Goal: Information Seeking & Learning: Compare options

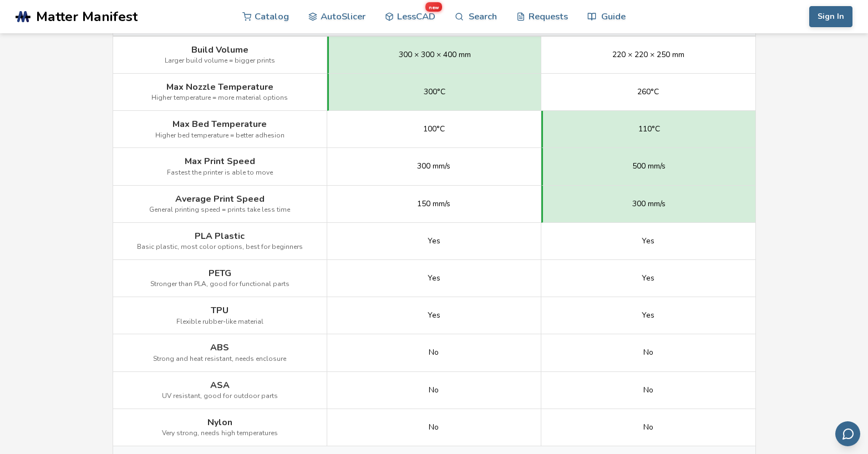
scroll to position [607, 0]
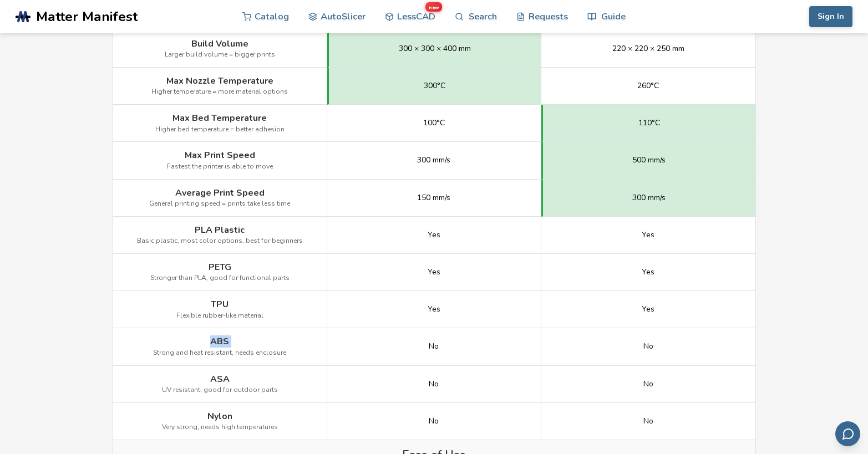
drag, startPoint x: 214, startPoint y: 341, endPoint x: 240, endPoint y: 341, distance: 26.1
click at [240, 341] on div "ABS Strong and heat resistant, needs enclosure" at bounding box center [220, 346] width 214 height 37
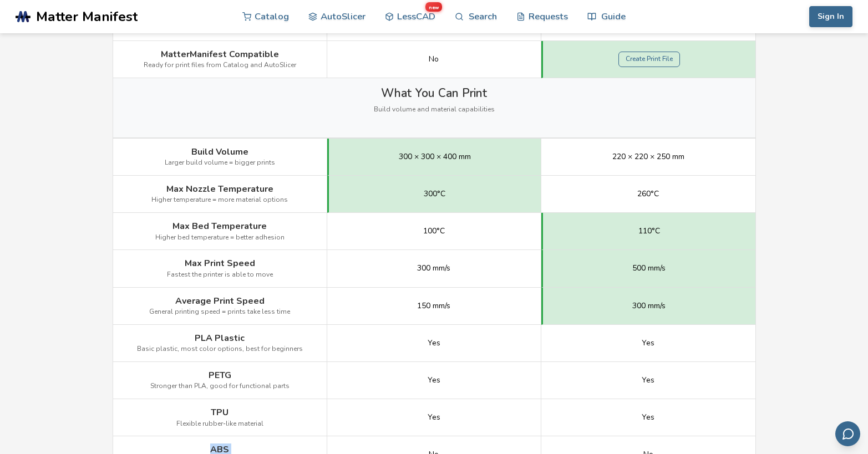
scroll to position [500, 0]
drag, startPoint x: 657, startPoint y: 156, endPoint x: 663, endPoint y: 155, distance: 6.2
click at [663, 155] on span "220 × 220 × 250 mm" at bounding box center [648, 156] width 72 height 9
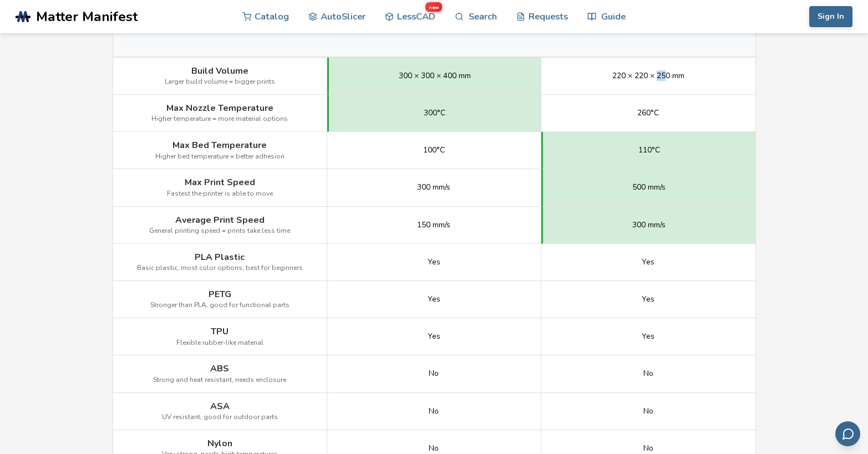
scroll to position [571, 0]
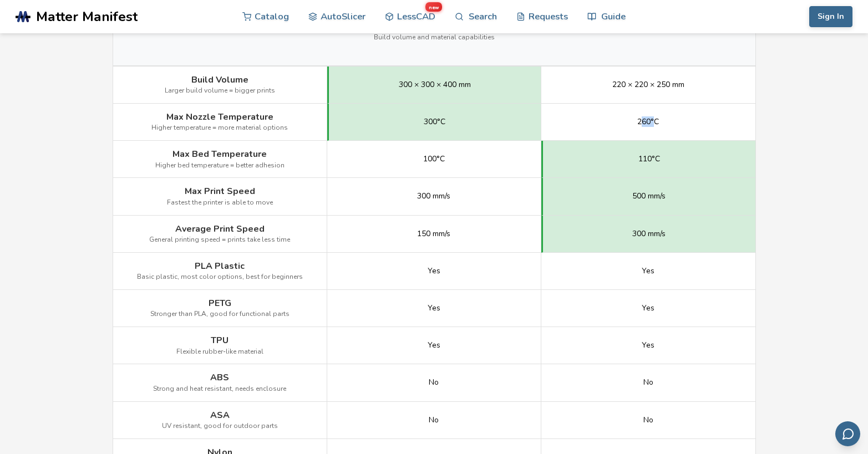
drag, startPoint x: 639, startPoint y: 121, endPoint x: 656, endPoint y: 123, distance: 16.7
click at [656, 123] on span "260°C" at bounding box center [648, 122] width 22 height 9
drag, startPoint x: 629, startPoint y: 196, endPoint x: 669, endPoint y: 201, distance: 40.2
click at [669, 201] on div "500 mm/s" at bounding box center [648, 196] width 214 height 37
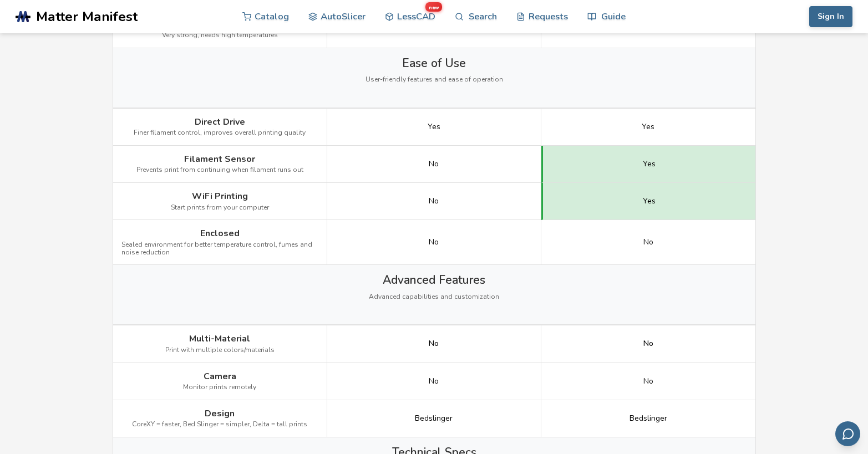
scroll to position [999, 0]
drag, startPoint x: 419, startPoint y: 164, endPoint x: 464, endPoint y: 166, distance: 44.4
click at [464, 166] on div "No" at bounding box center [434, 164] width 214 height 37
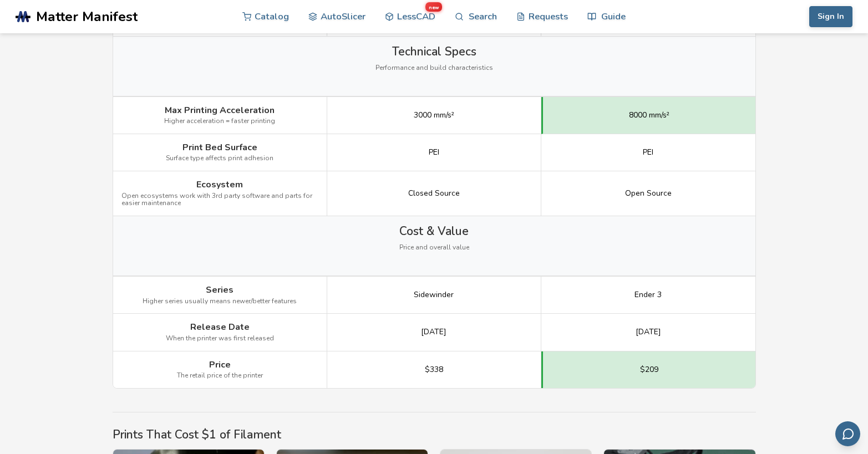
scroll to position [1395, 0]
